Goal: Task Accomplishment & Management: Use online tool/utility

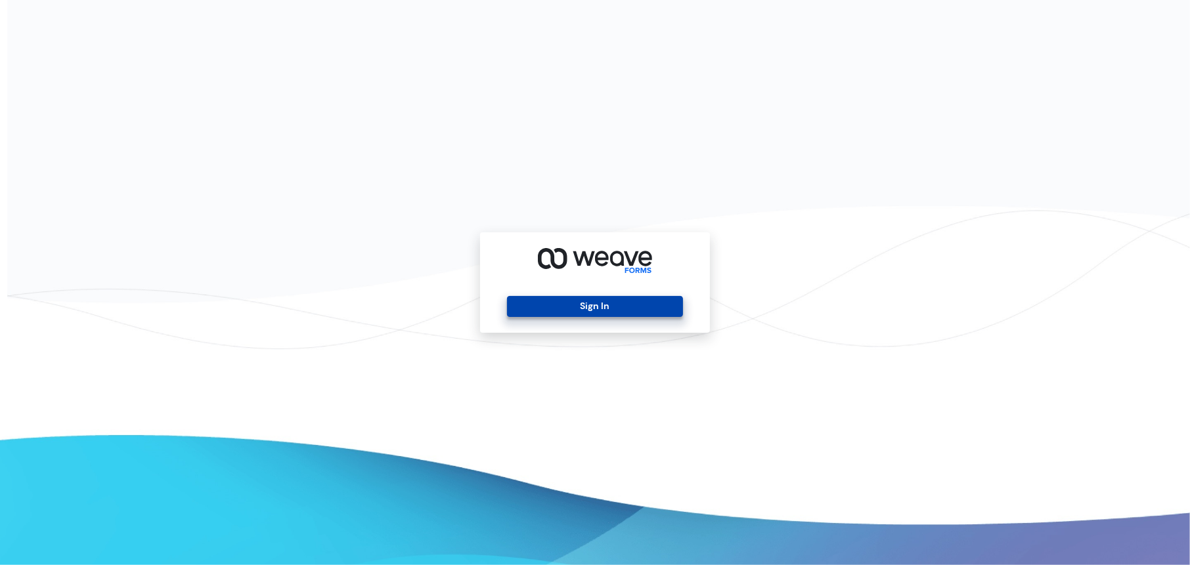
click at [585, 308] on button "Sign In" at bounding box center [594, 306] width 175 height 21
